Goal: Find specific page/section: Find specific page/section

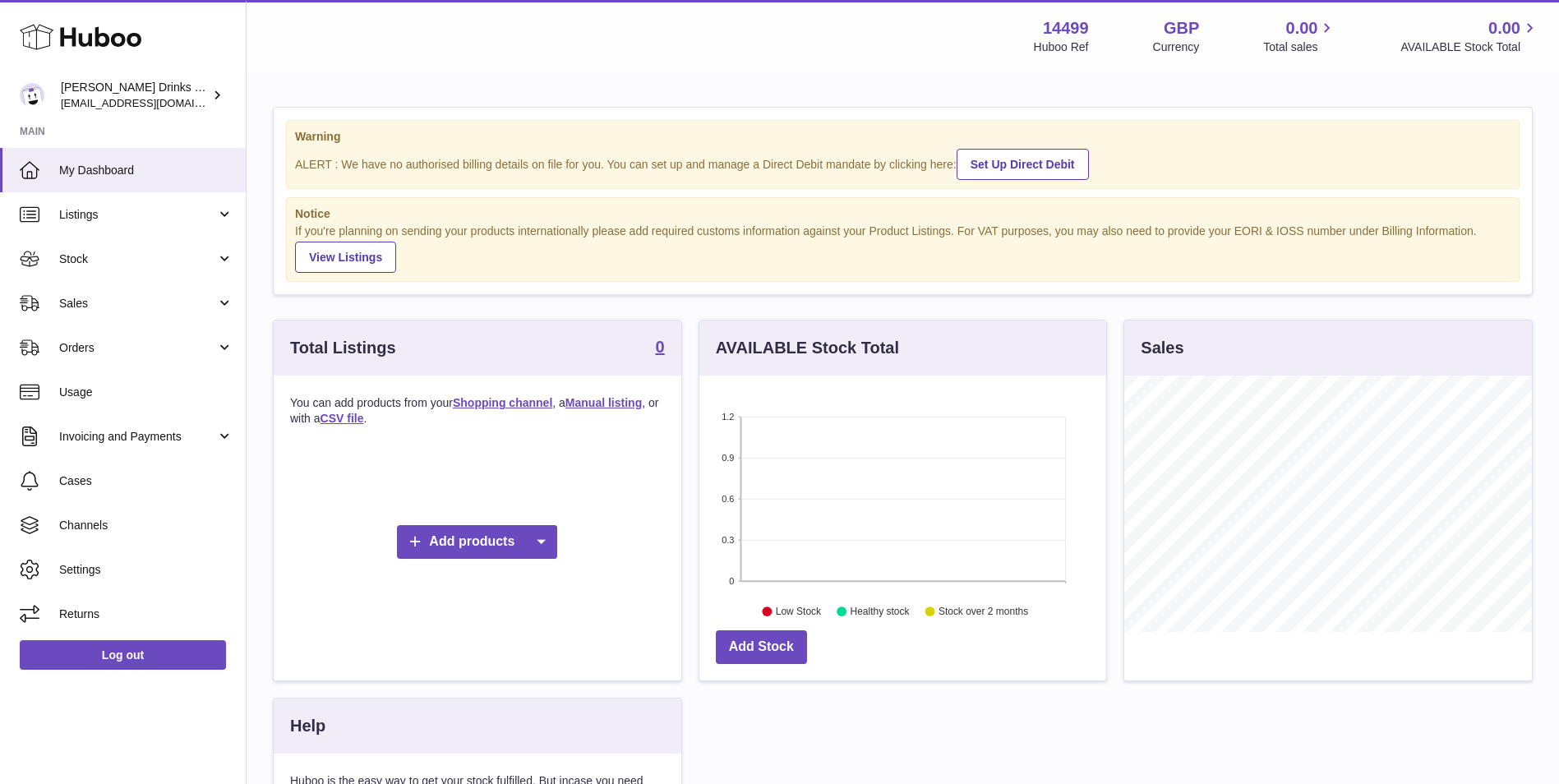
scroll to position [257, 407]
click at [177, 219] on span "Listings" at bounding box center [137, 215] width 157 height 15
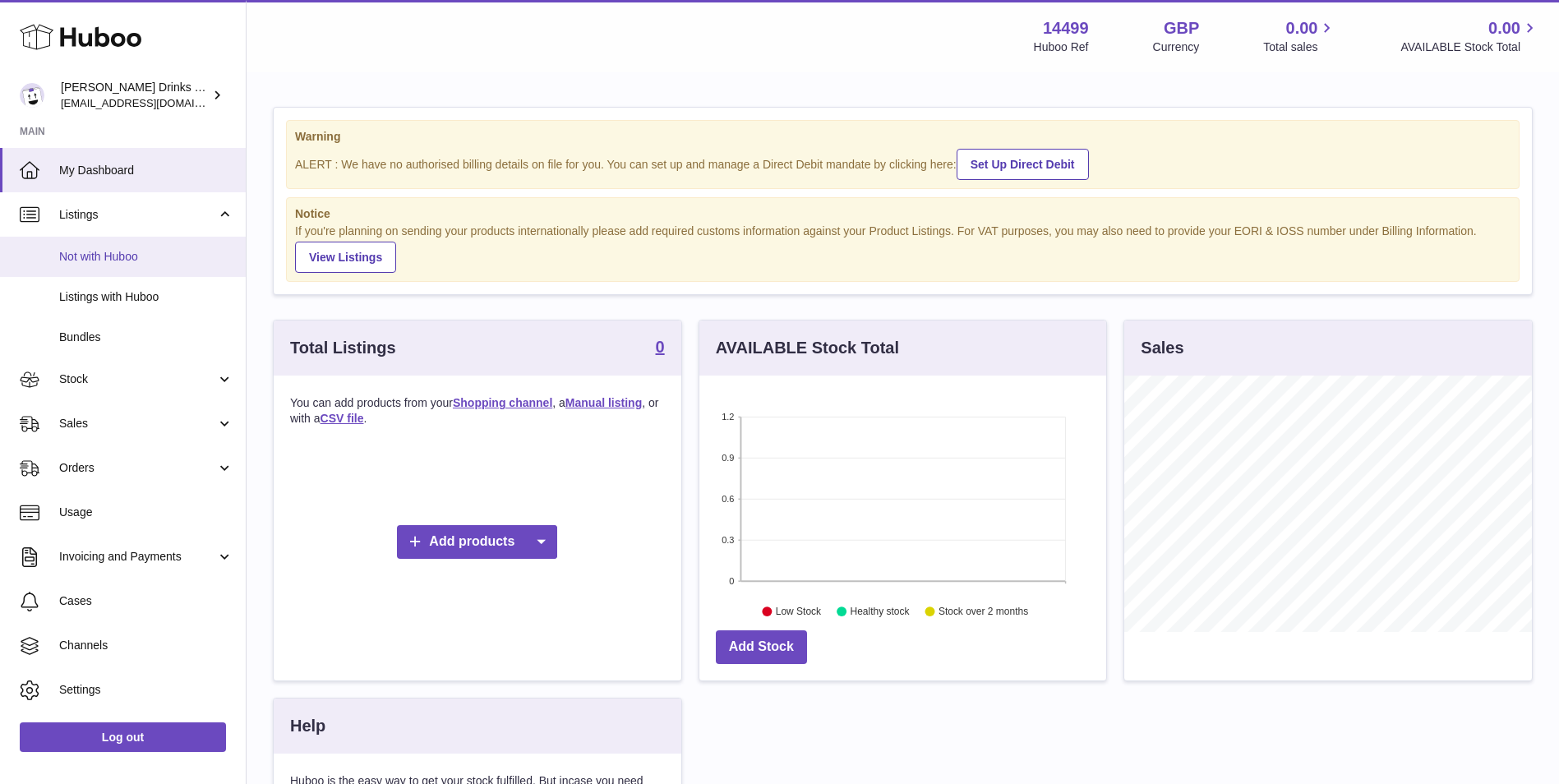
click at [143, 269] on link "Not with Huboo" at bounding box center [123, 256] width 246 height 40
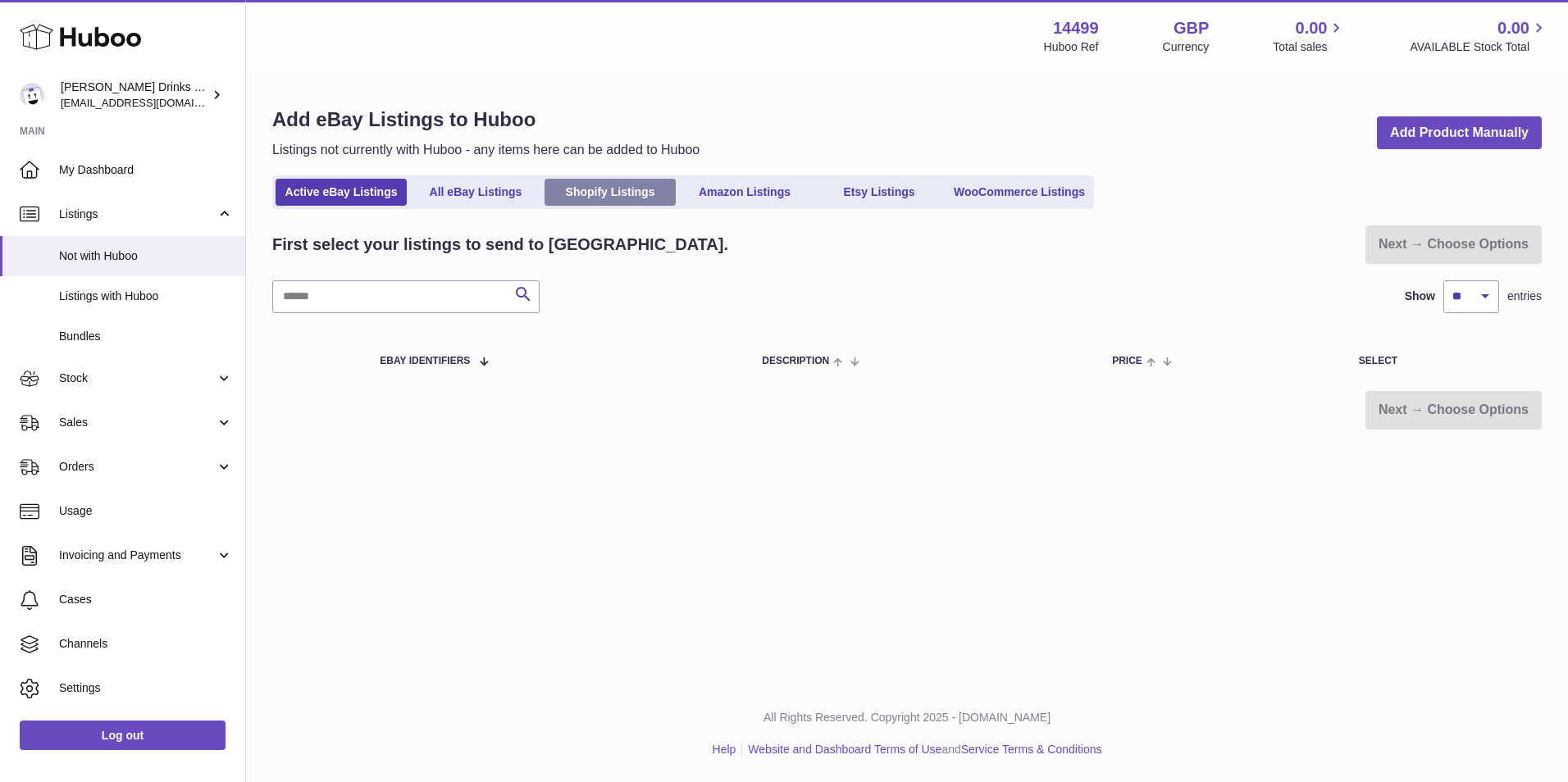
click at [640, 196] on link "Shopify Listings" at bounding box center [610, 192] width 131 height 27
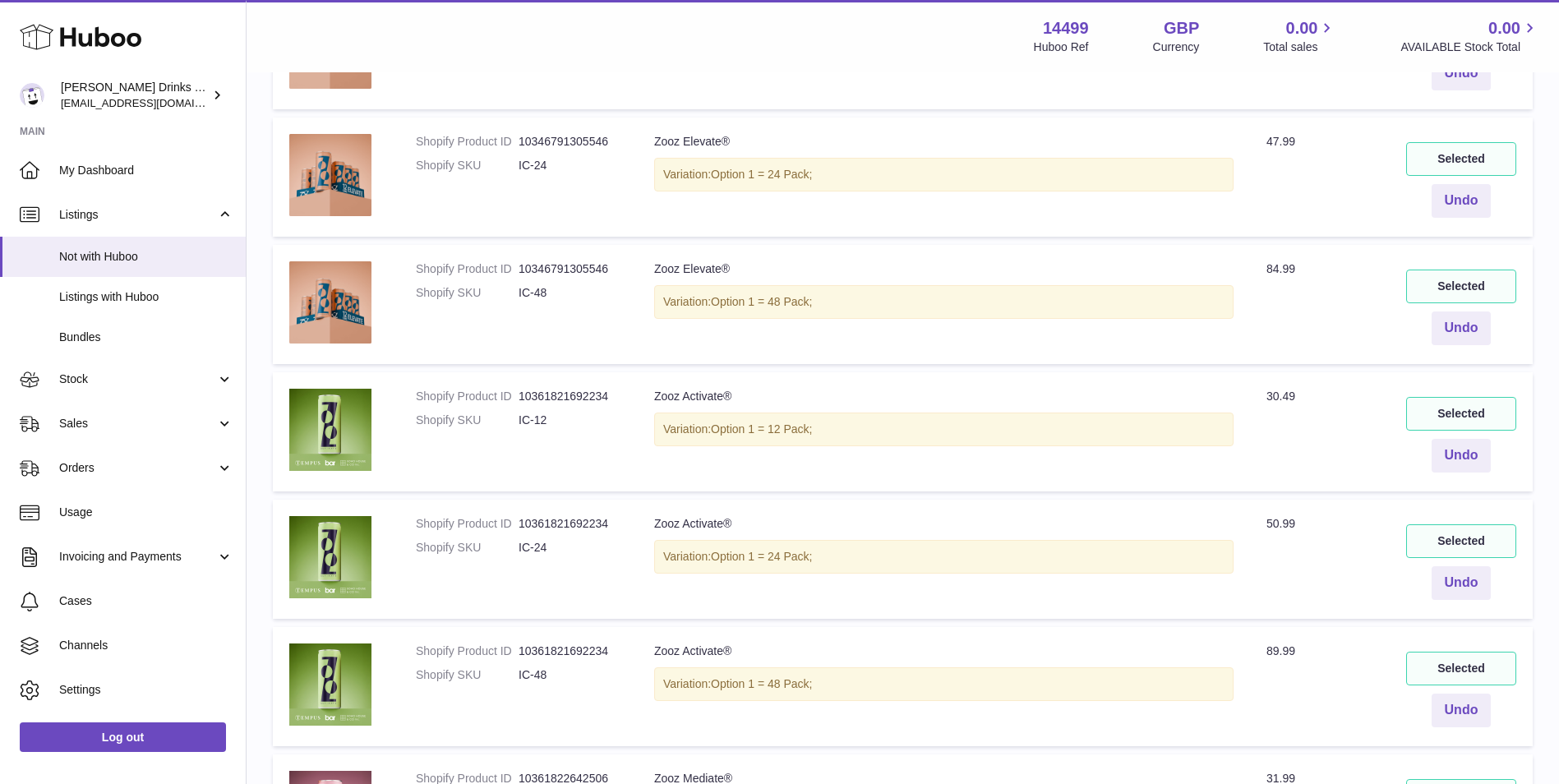
scroll to position [959, 0]
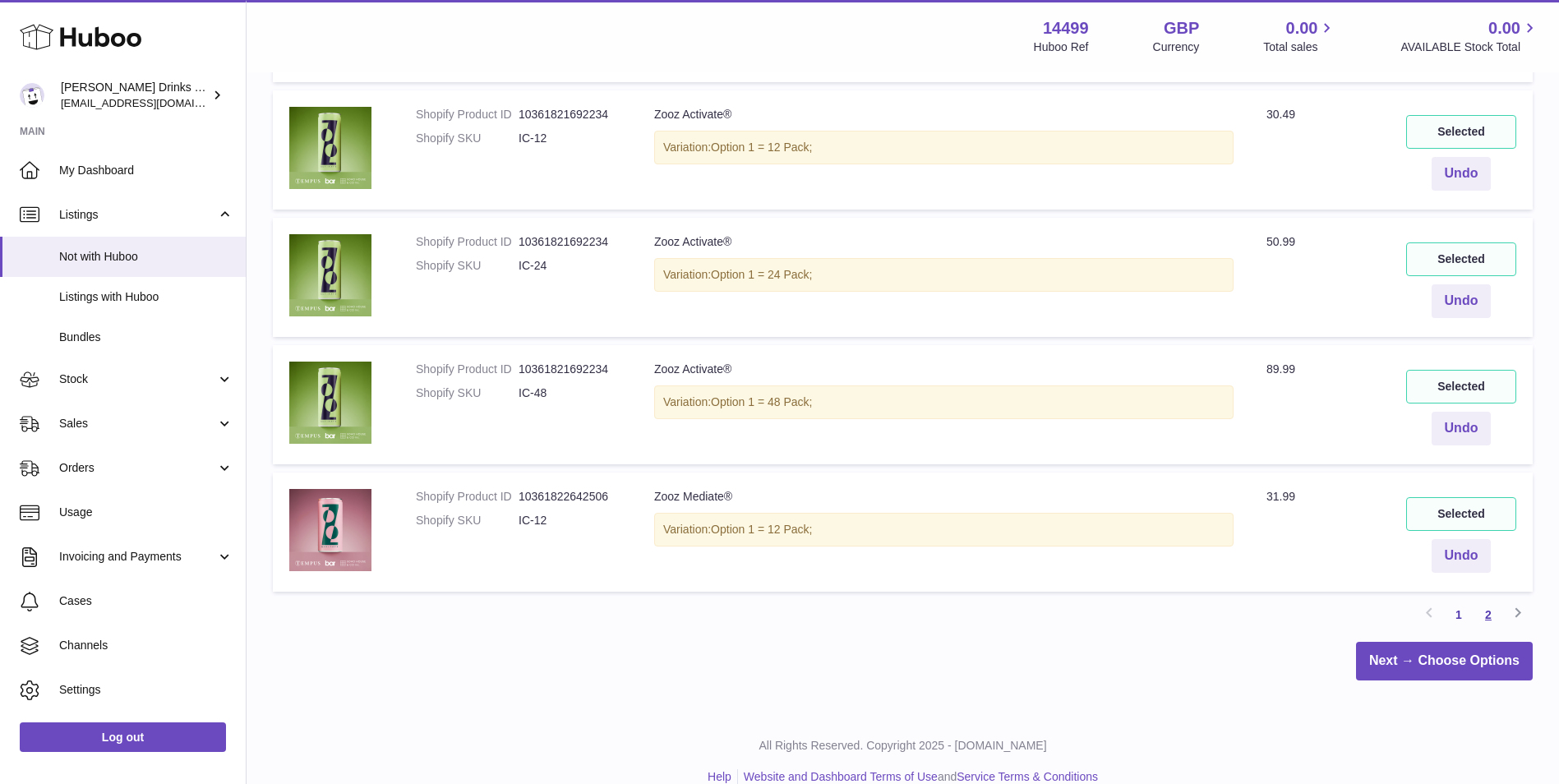
click at [1493, 613] on link "2" at bounding box center [1488, 614] width 30 height 30
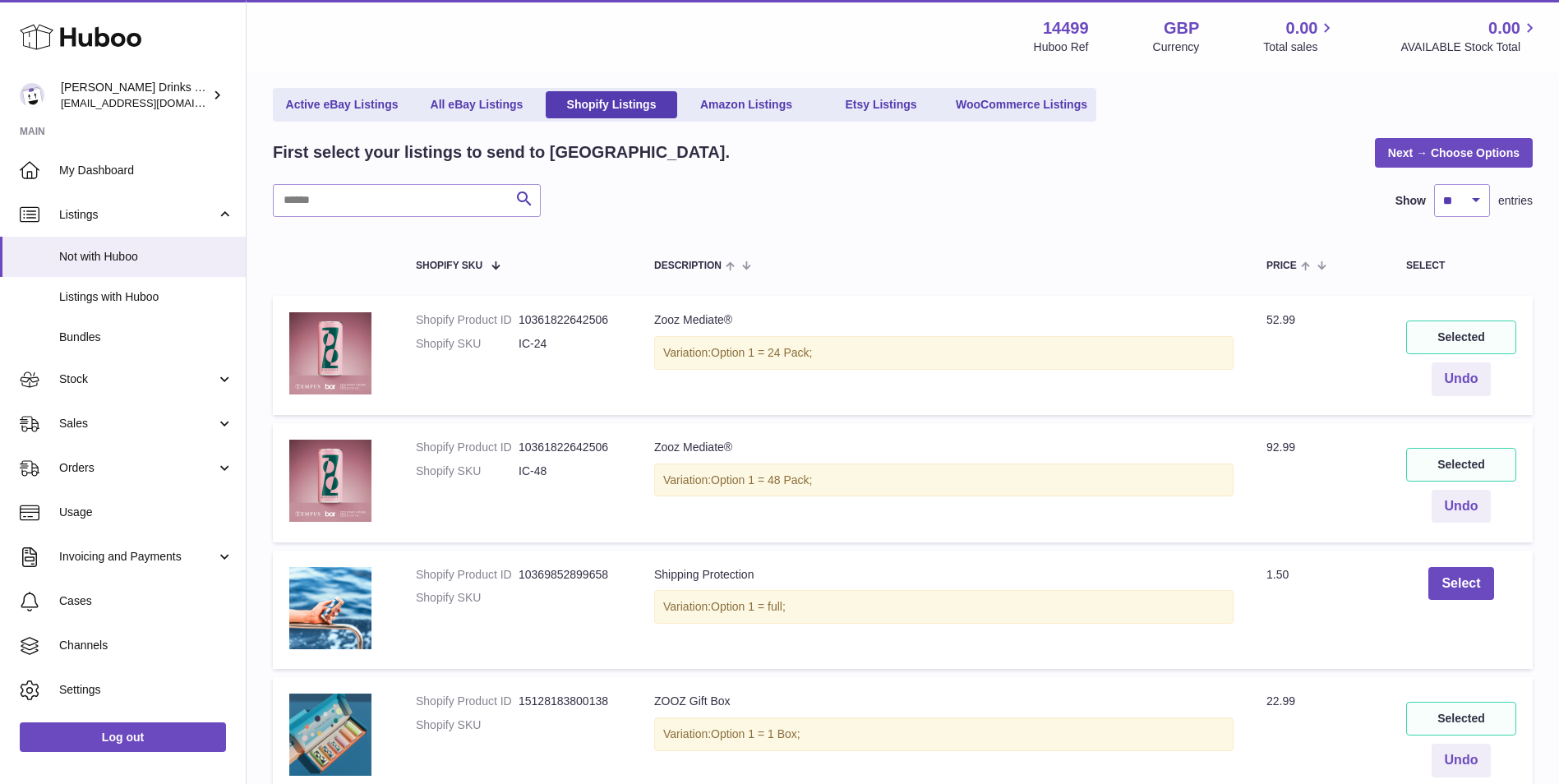
scroll to position [347, 0]
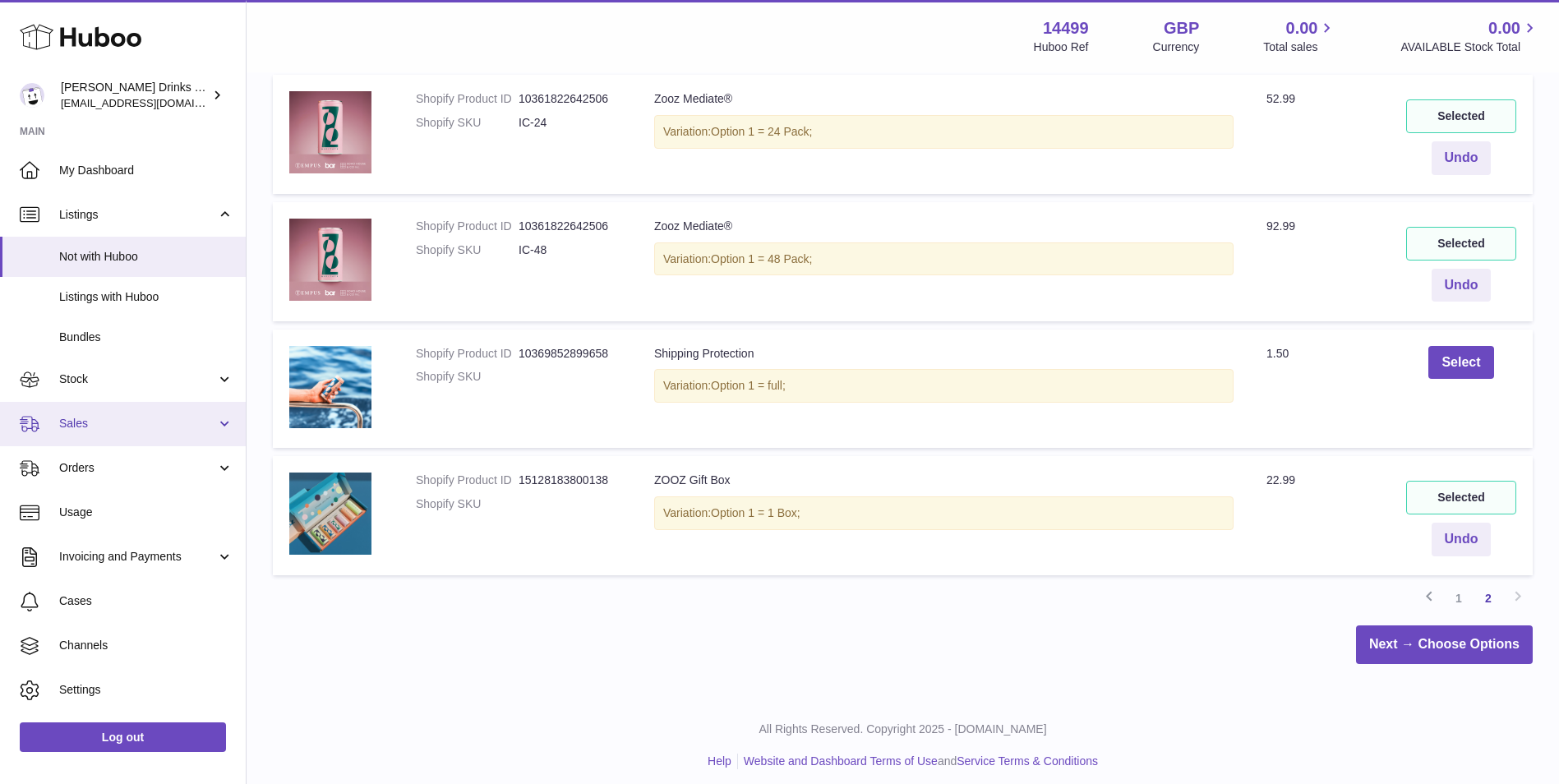
click at [111, 427] on span "Sales" at bounding box center [137, 423] width 157 height 15
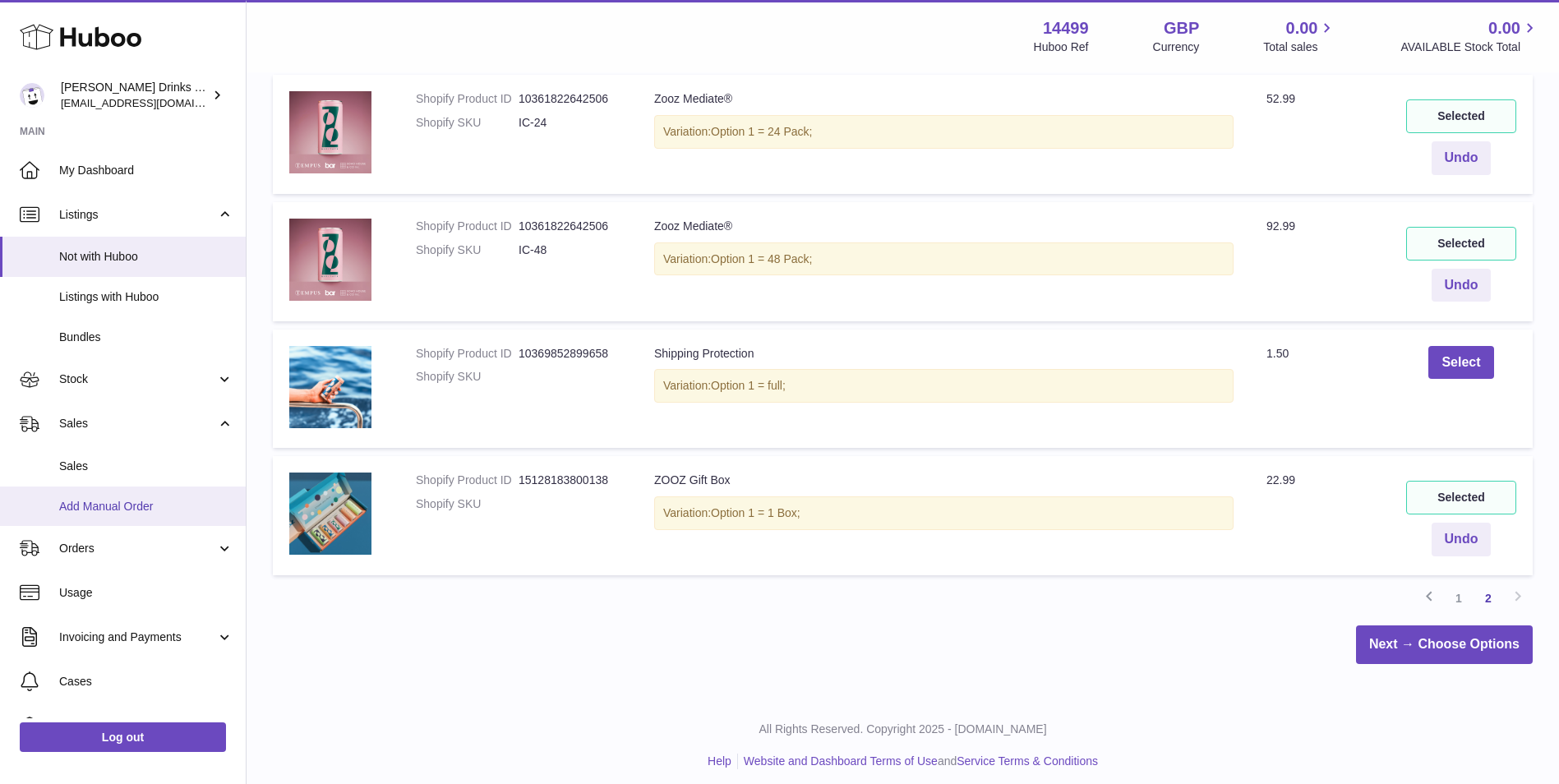
click at [126, 503] on span "Add Manual Order" at bounding box center [146, 507] width 174 height 15
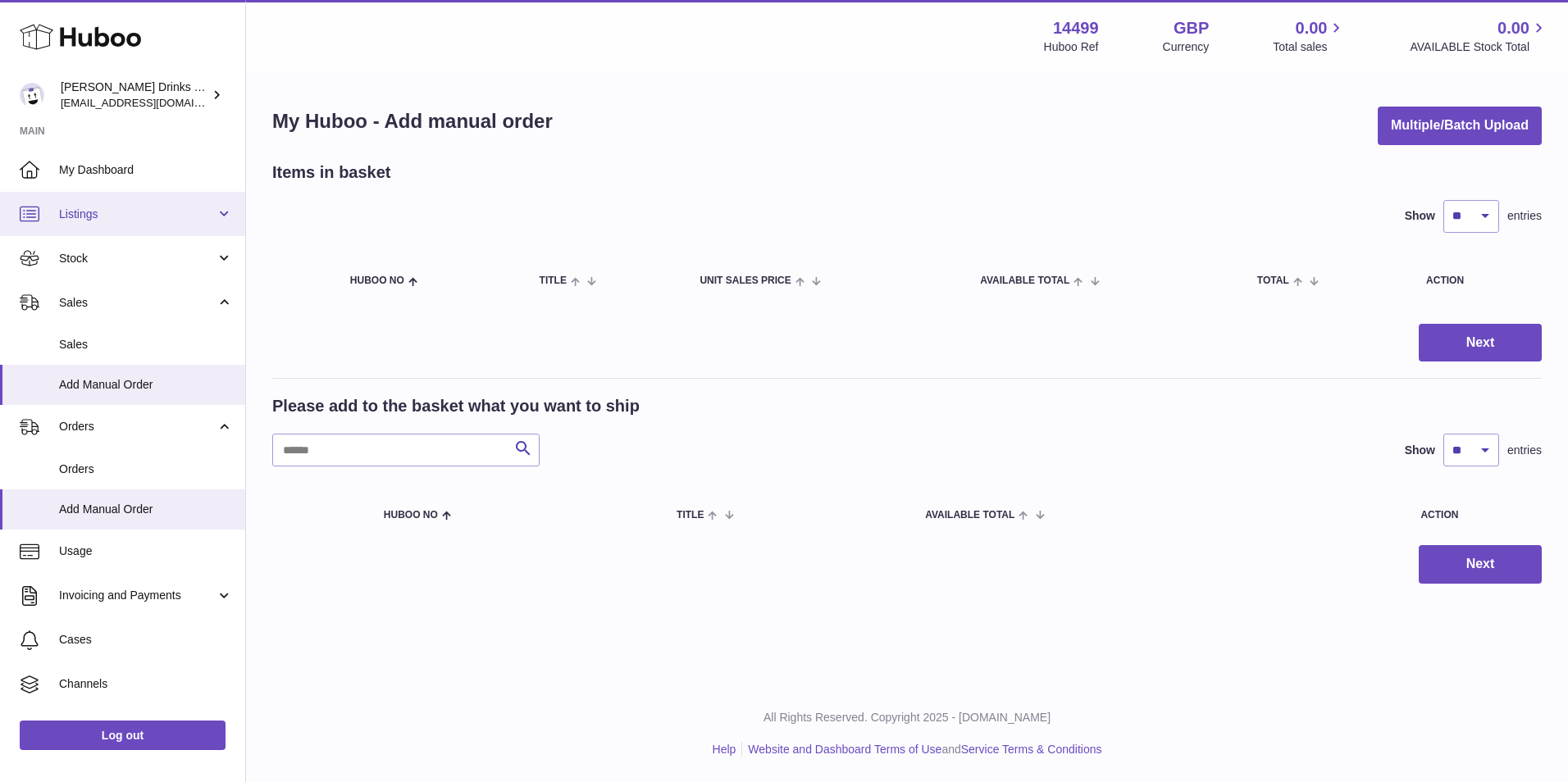
click at [167, 213] on span "Listings" at bounding box center [137, 214] width 157 height 15
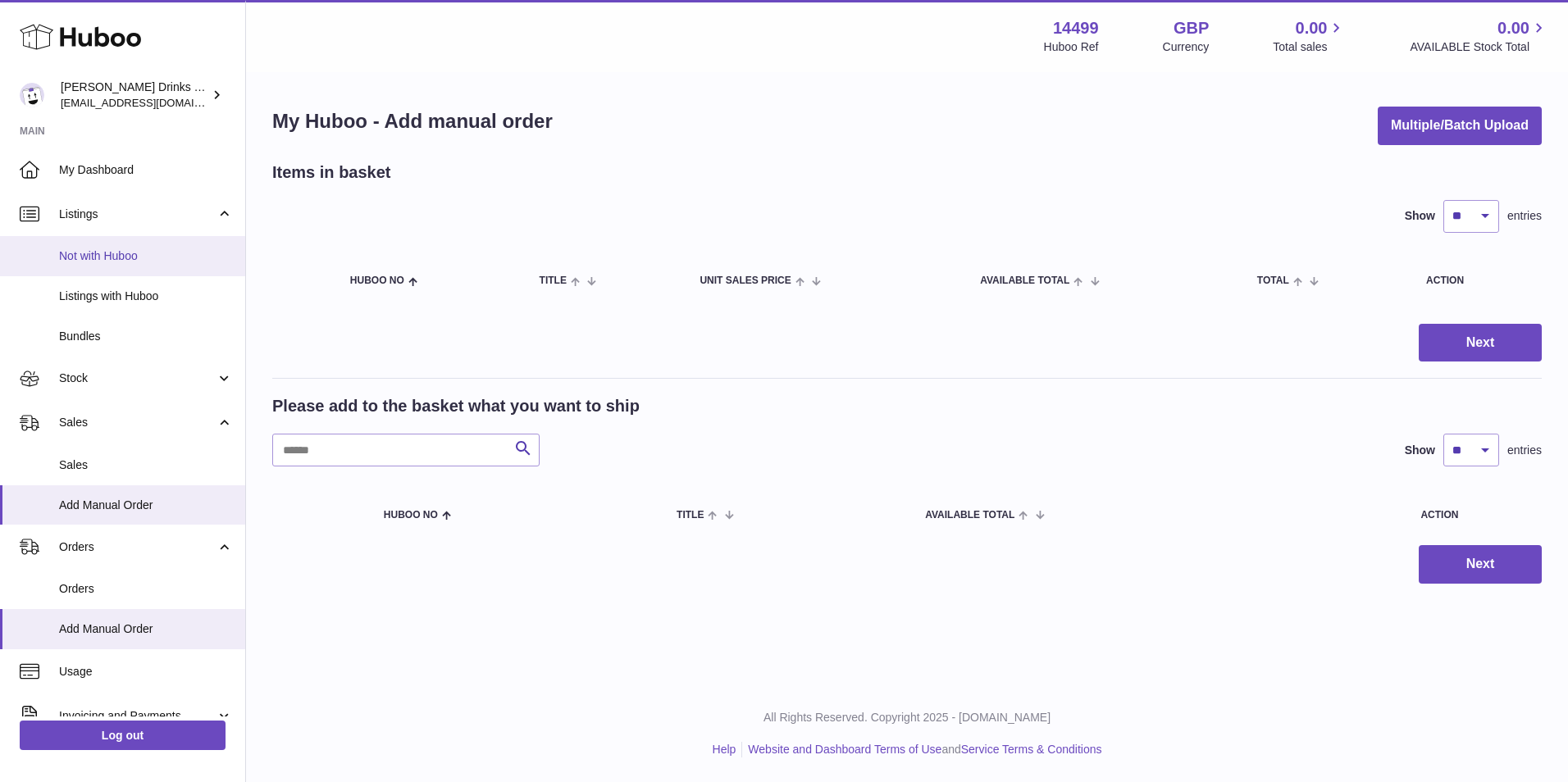
click at [160, 264] on link "Not with Huboo" at bounding box center [123, 255] width 245 height 40
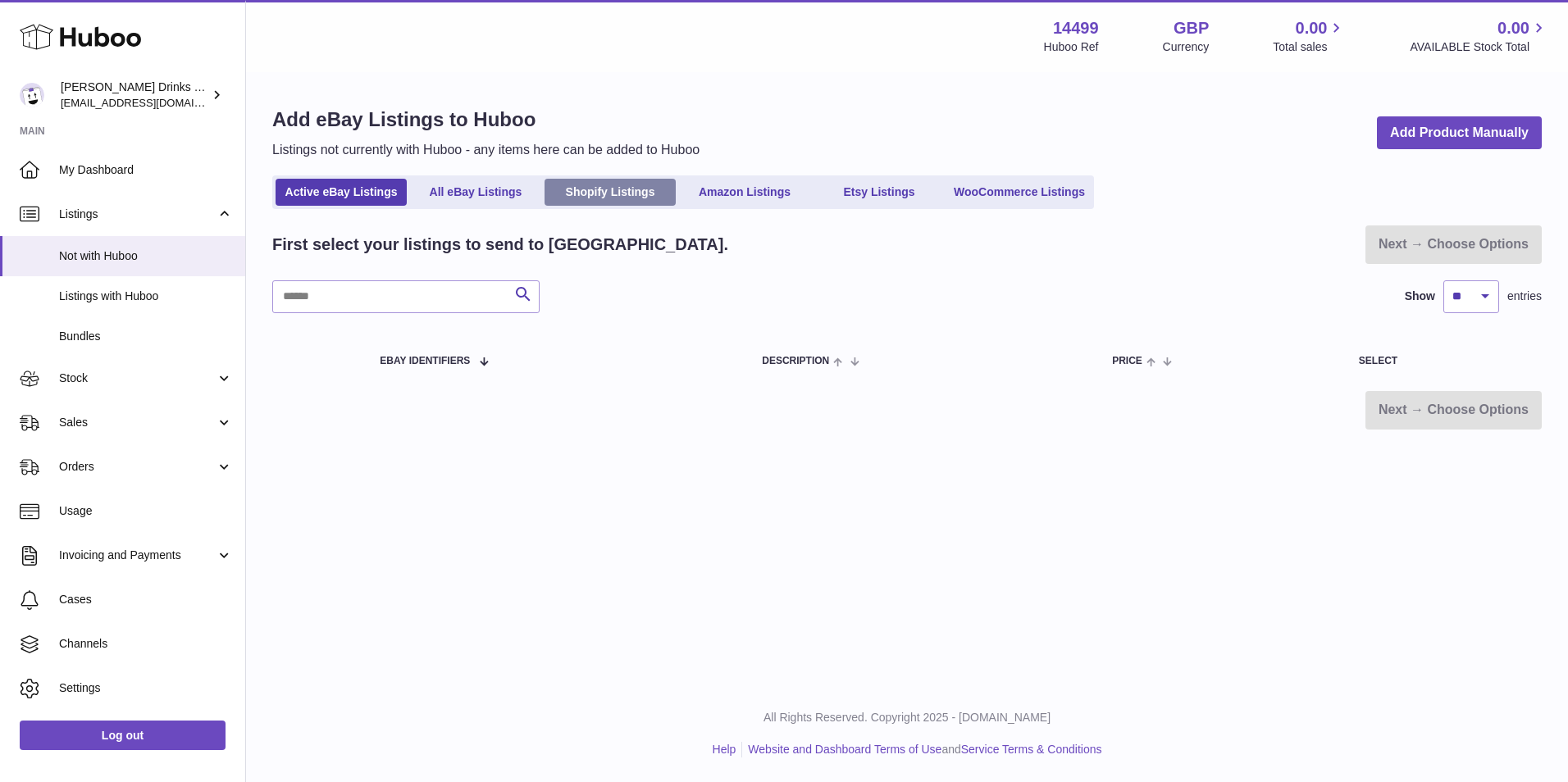
click at [649, 184] on link "Shopify Listings" at bounding box center [610, 192] width 131 height 27
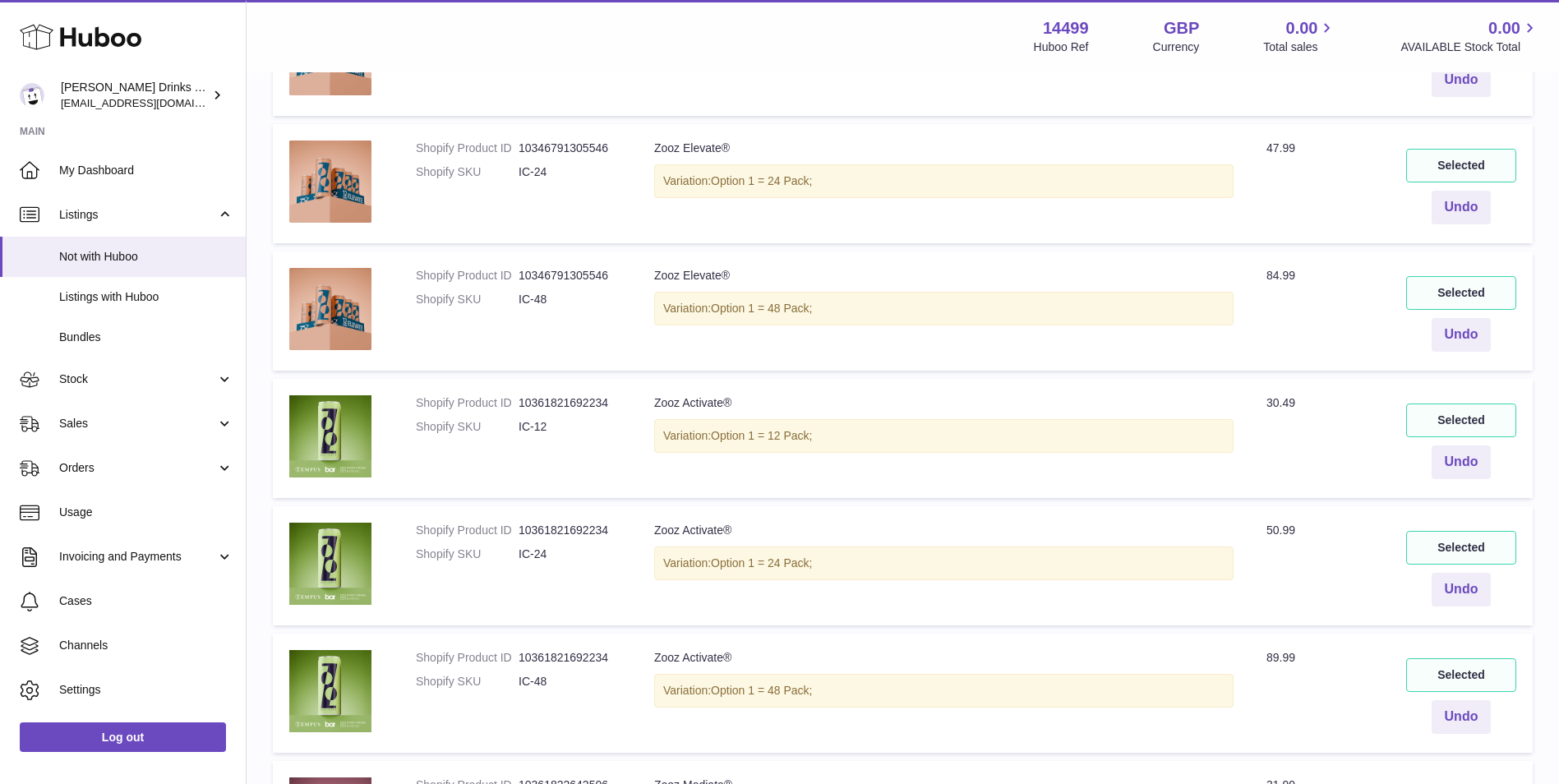
scroll to position [822, 0]
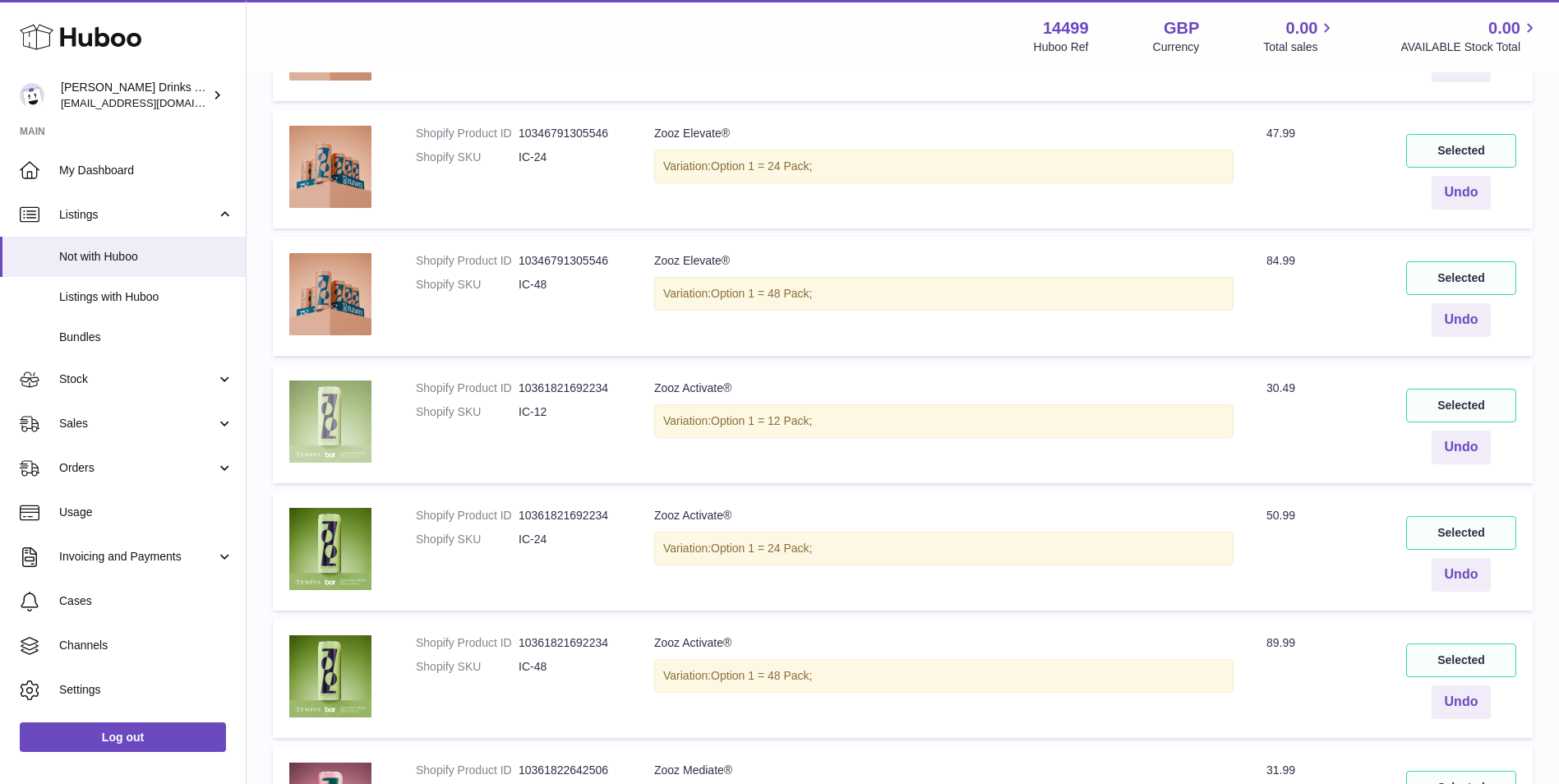
click at [334, 429] on img at bounding box center [330, 421] width 82 height 82
